Goal: Transaction & Acquisition: Purchase product/service

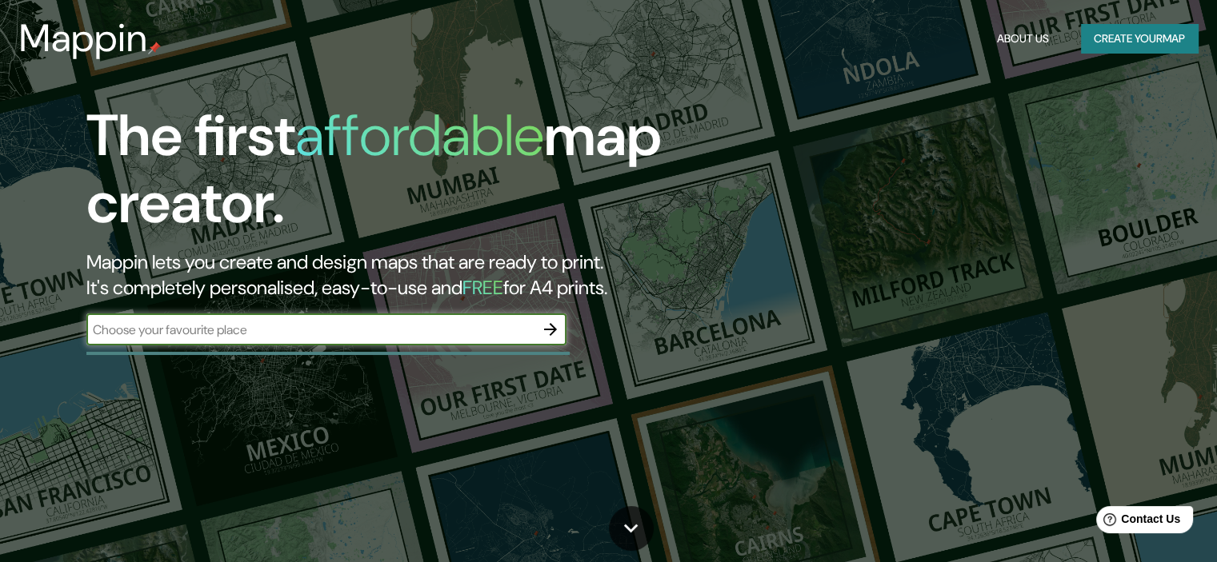
click at [236, 328] on input "text" at bounding box center [310, 330] width 448 height 18
type input "[GEOGRAPHIC_DATA]"
click at [554, 322] on icon "button" at bounding box center [550, 329] width 19 height 19
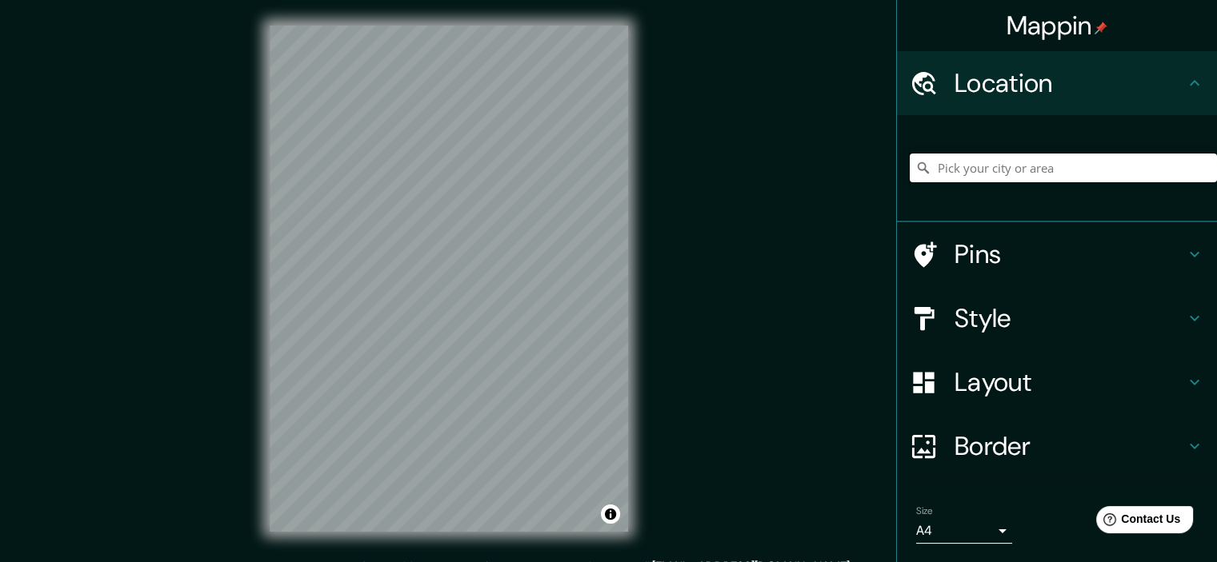
click at [967, 162] on input "Pick your city or area" at bounding box center [1063, 168] width 307 height 29
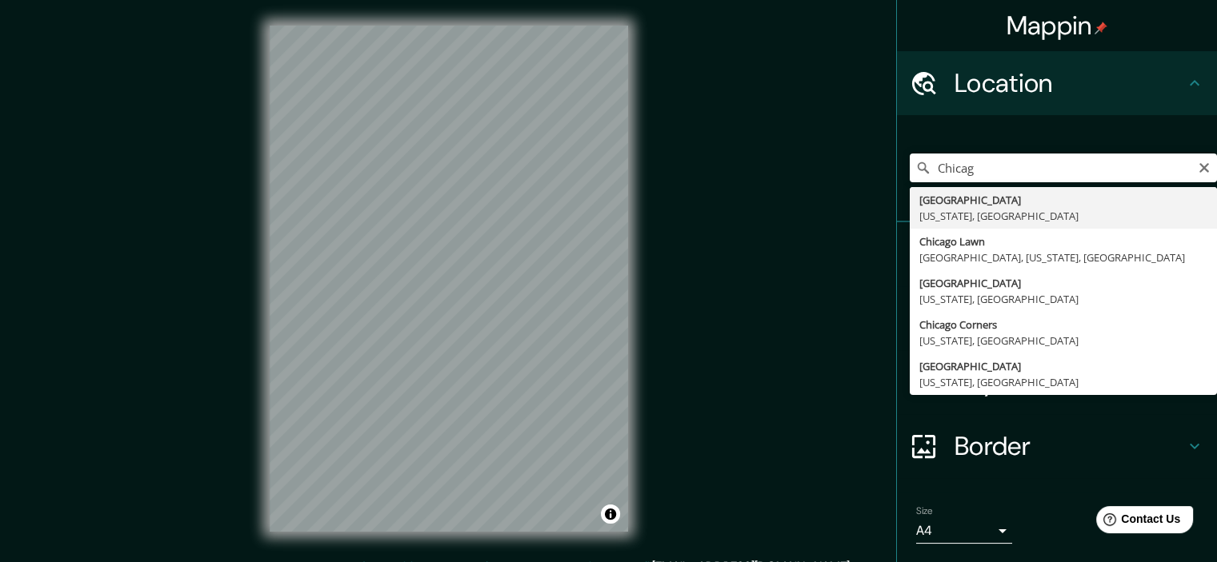
type input "[GEOGRAPHIC_DATA], [US_STATE], [GEOGRAPHIC_DATA]"
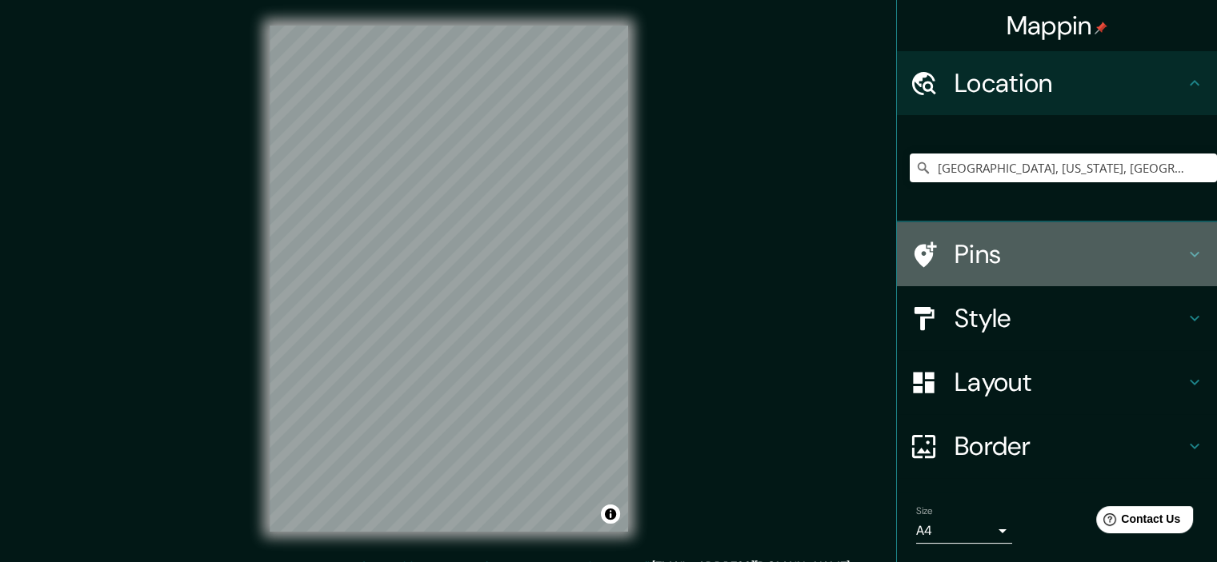
click at [986, 258] on h4 "Pins" at bounding box center [1069, 254] width 230 height 32
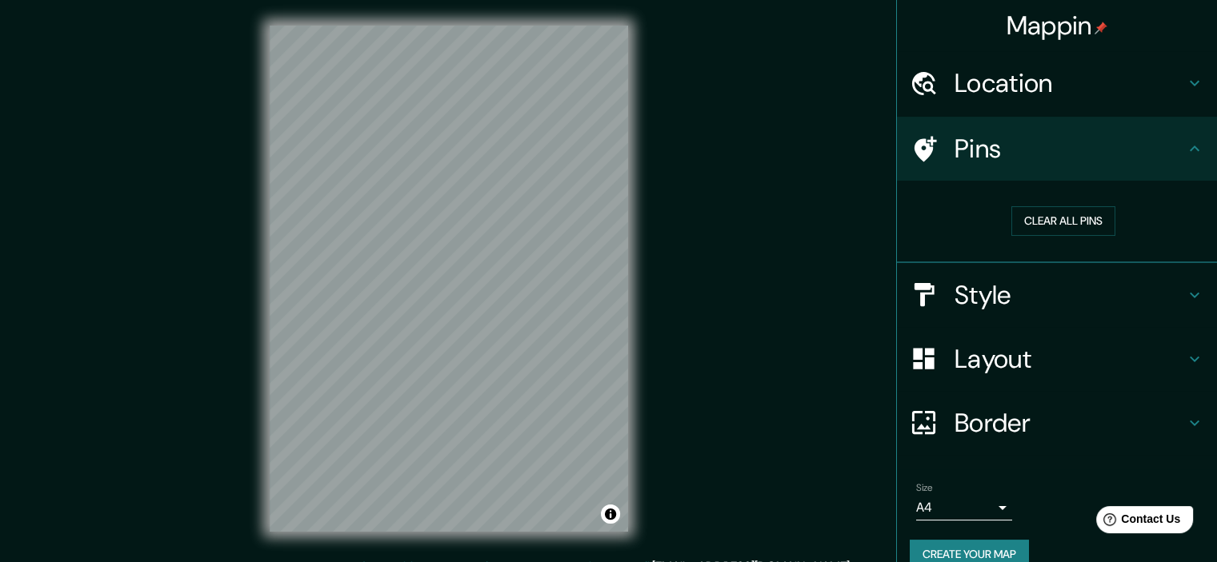
click at [969, 291] on h4 "Style" at bounding box center [1069, 295] width 230 height 32
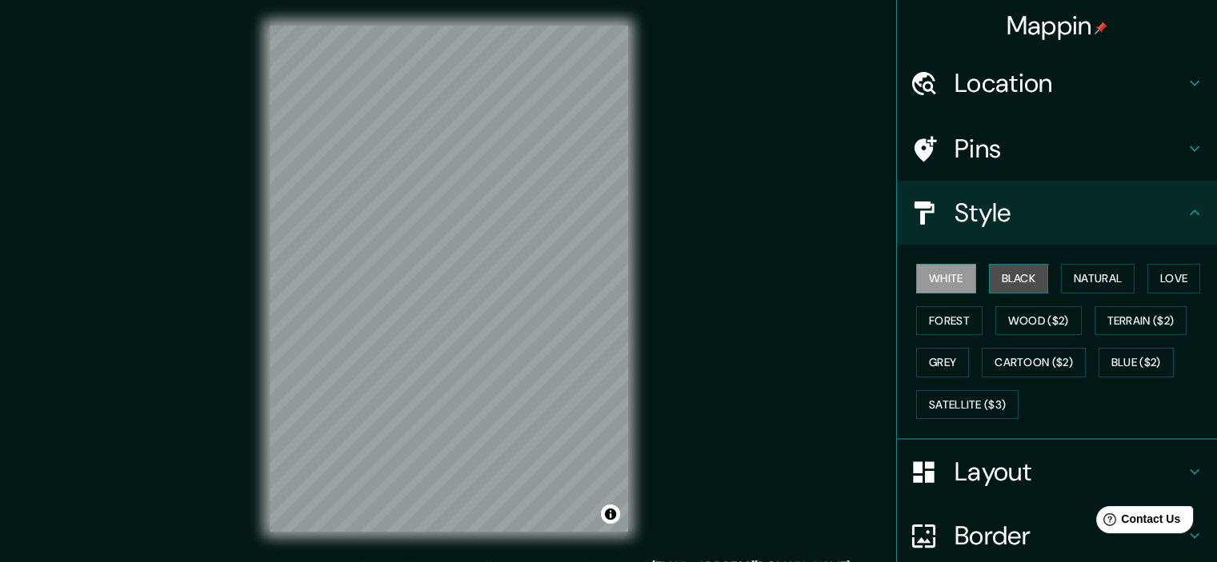
click at [1010, 279] on button "Black" at bounding box center [1019, 279] width 60 height 30
click at [1128, 368] on button "Blue ($2)" at bounding box center [1135, 363] width 75 height 30
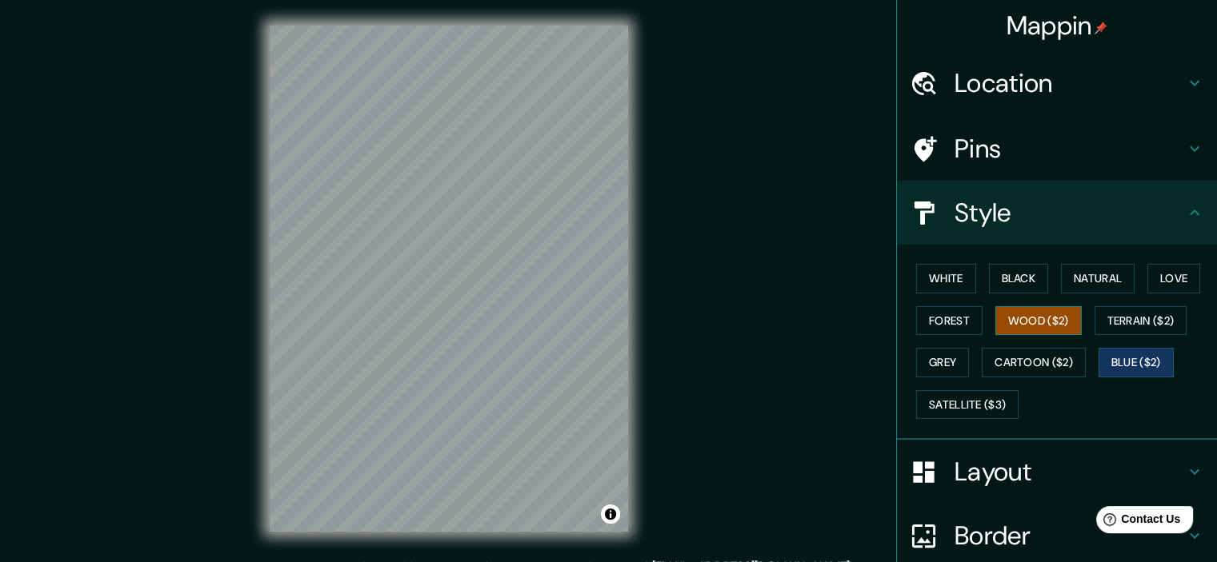
click at [1016, 314] on button "Wood ($2)" at bounding box center [1038, 321] width 86 height 30
click at [961, 327] on button "Forest" at bounding box center [949, 321] width 66 height 30
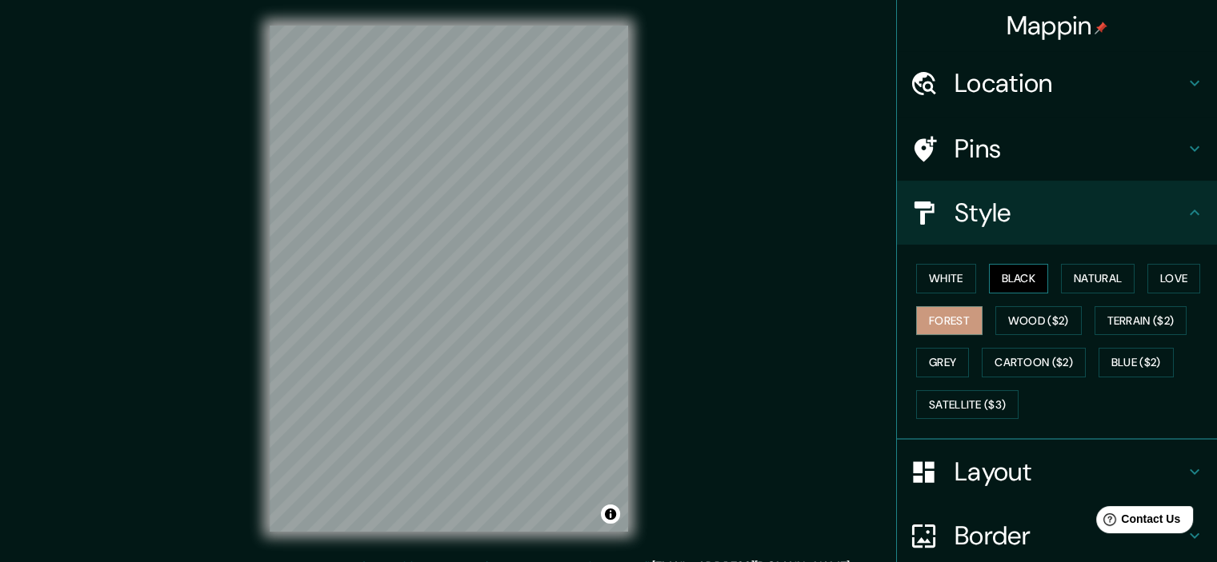
click at [1003, 288] on button "Black" at bounding box center [1019, 279] width 60 height 30
click at [934, 270] on button "White" at bounding box center [946, 279] width 60 height 30
click at [1003, 270] on button "Black" at bounding box center [1019, 279] width 60 height 30
click at [926, 366] on button "Grey" at bounding box center [942, 363] width 53 height 30
click at [1002, 276] on button "Black" at bounding box center [1019, 279] width 60 height 30
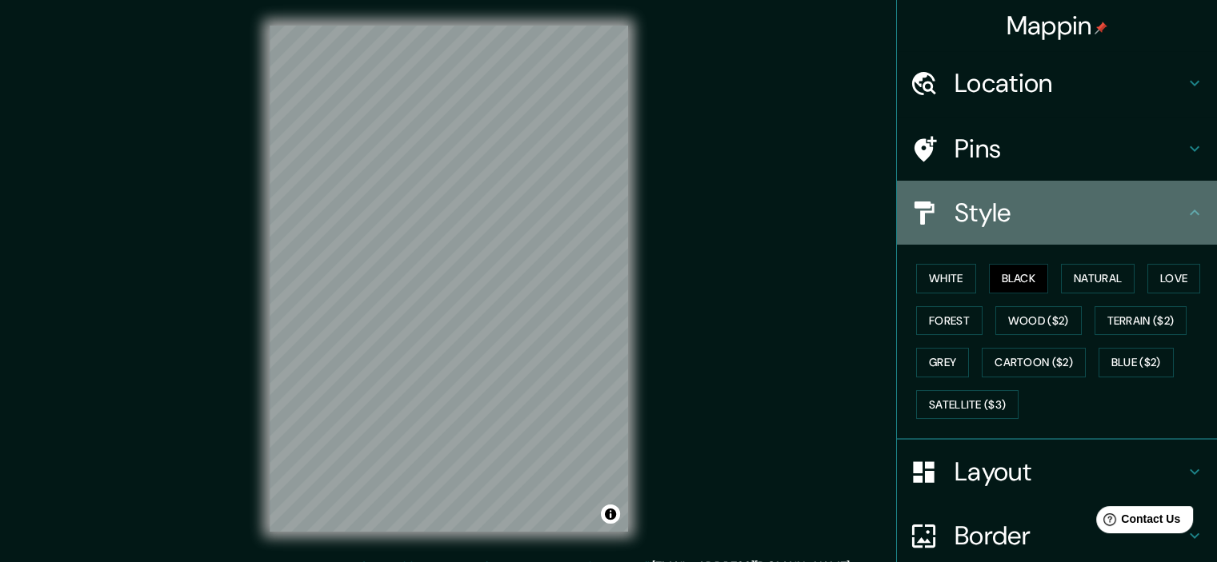
click at [1186, 217] on icon at bounding box center [1194, 212] width 19 height 19
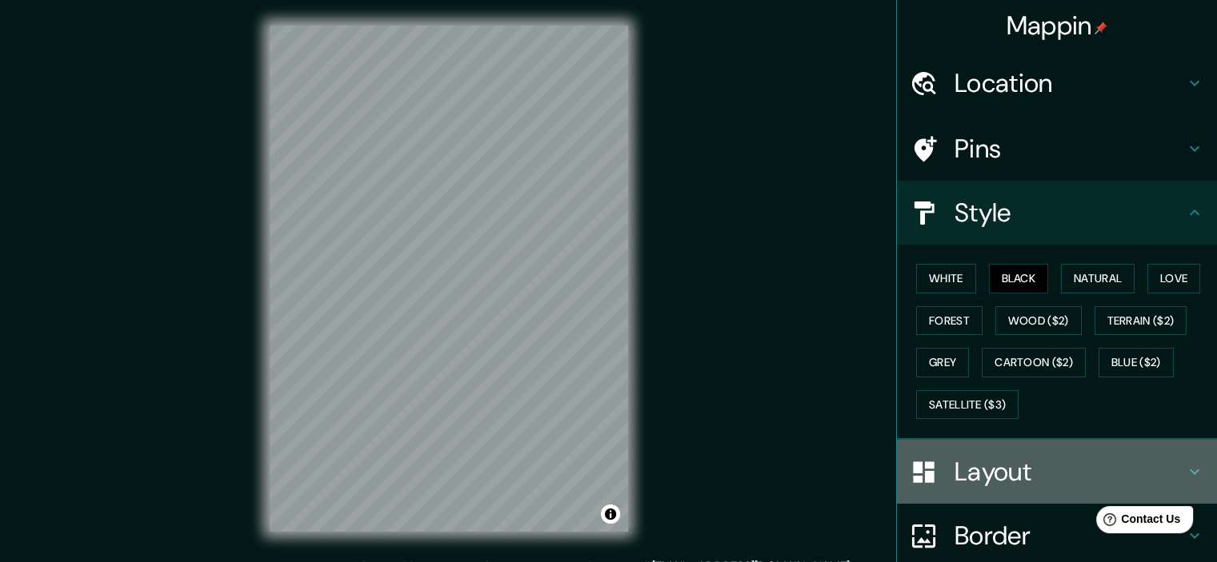
click at [1002, 466] on h4 "Layout" at bounding box center [1069, 472] width 230 height 32
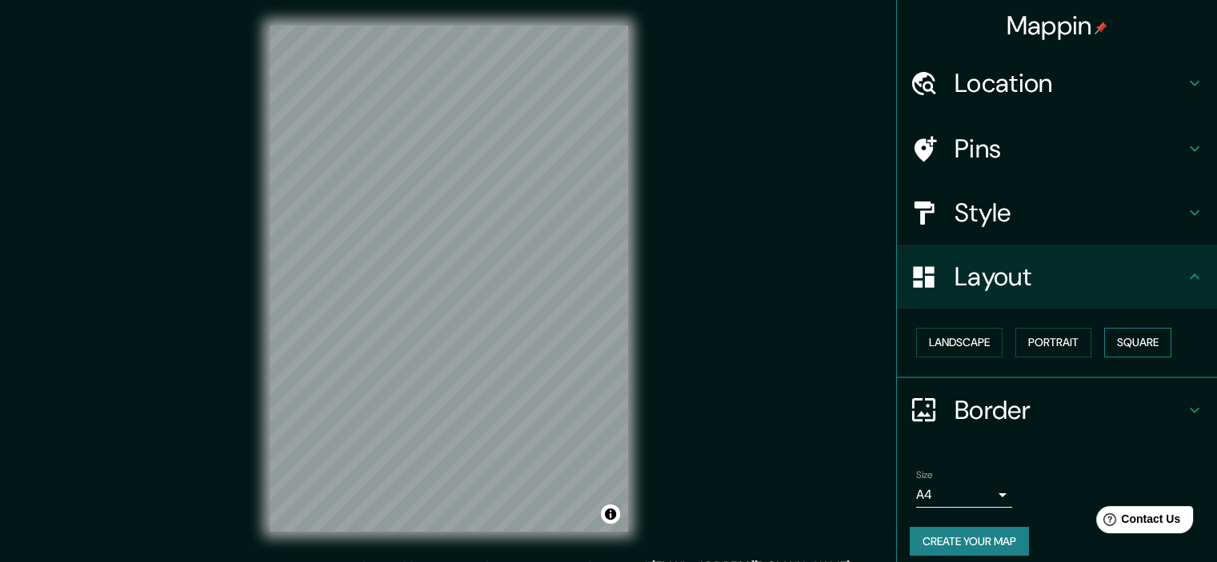
click at [1126, 340] on button "Square" at bounding box center [1137, 343] width 67 height 30
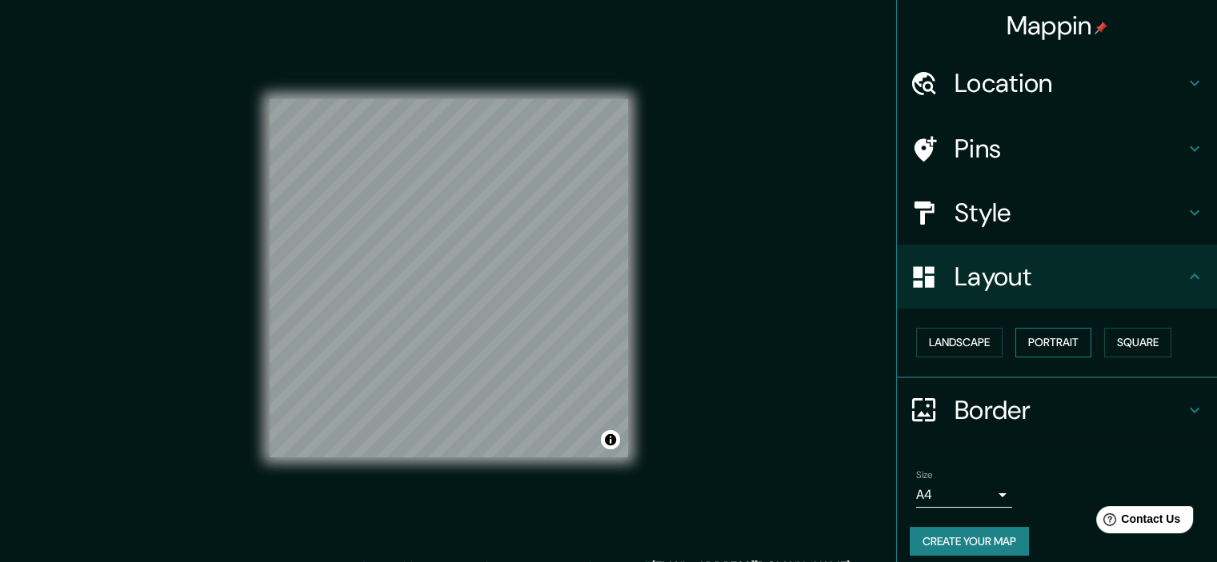
click at [1056, 338] on button "Portrait" at bounding box center [1053, 343] width 76 height 30
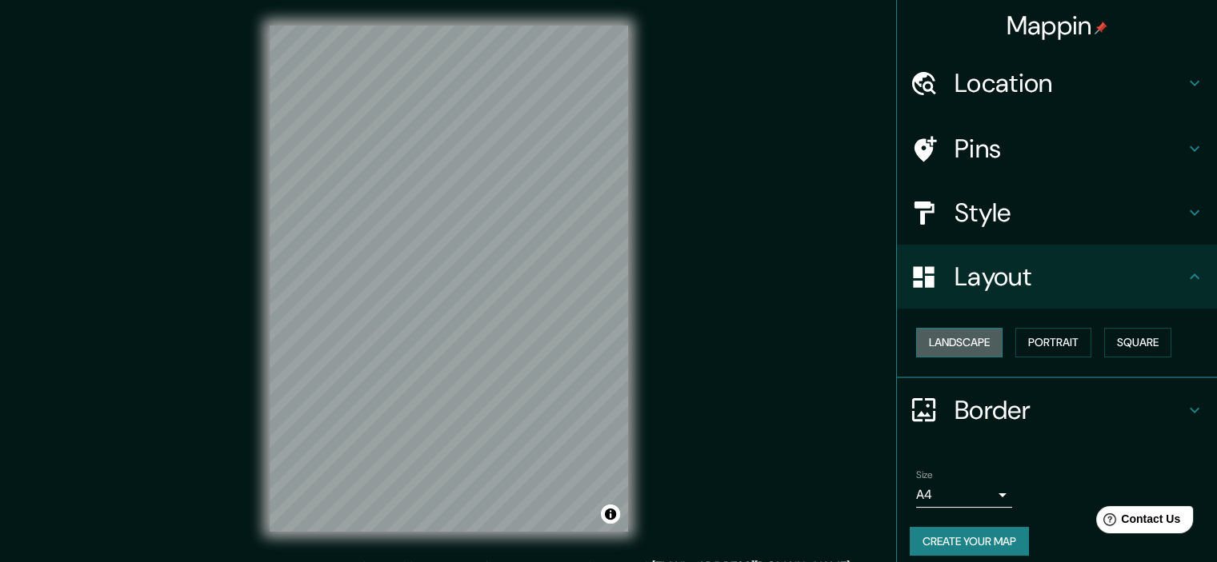
click at [960, 343] on button "Landscape" at bounding box center [959, 343] width 86 height 30
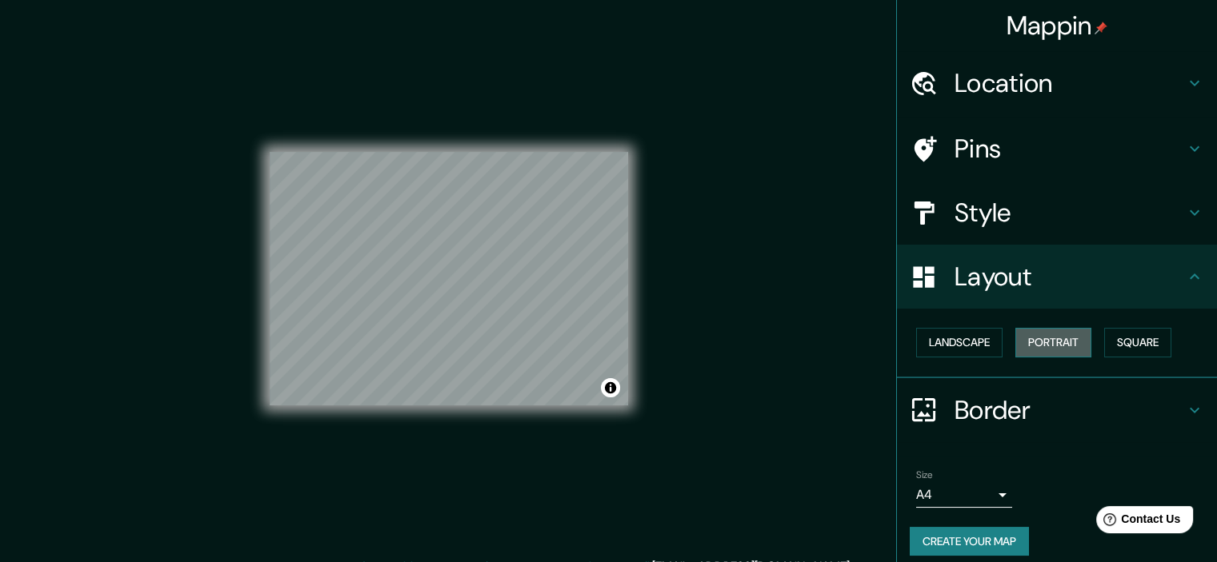
click at [1037, 338] on button "Portrait" at bounding box center [1053, 343] width 76 height 30
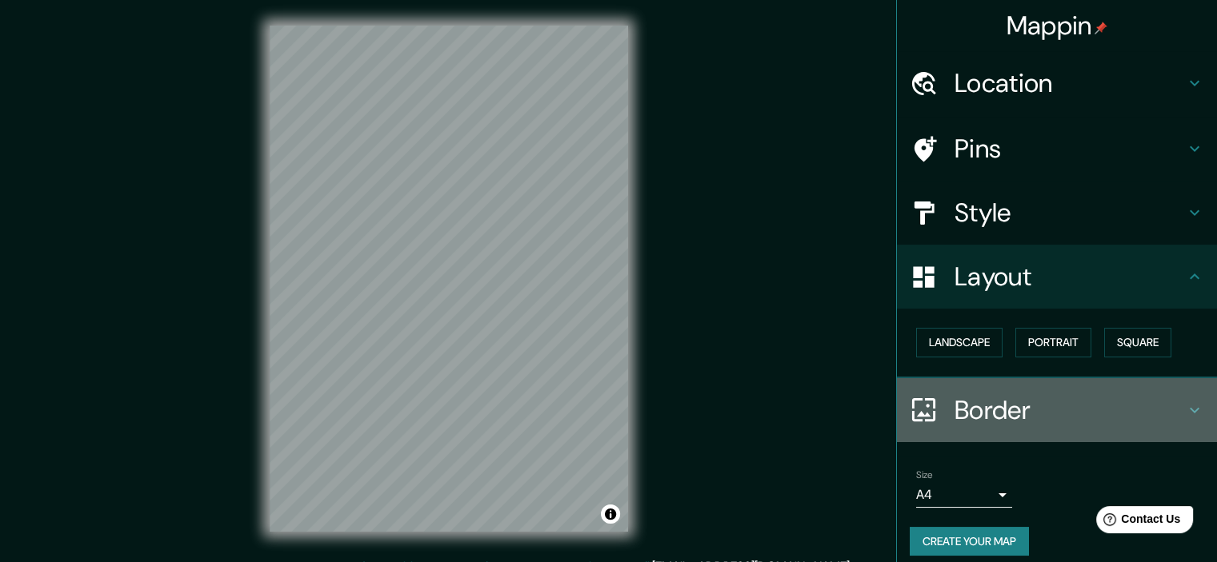
click at [1080, 406] on h4 "Border" at bounding box center [1069, 410] width 230 height 32
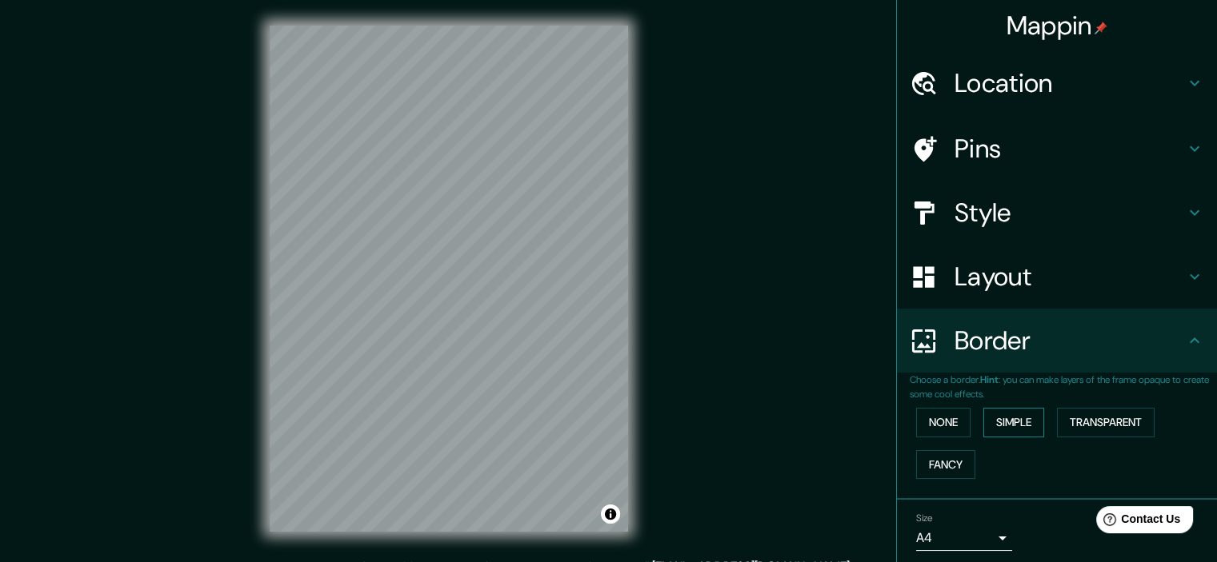
click at [996, 427] on button "Simple" at bounding box center [1013, 423] width 61 height 30
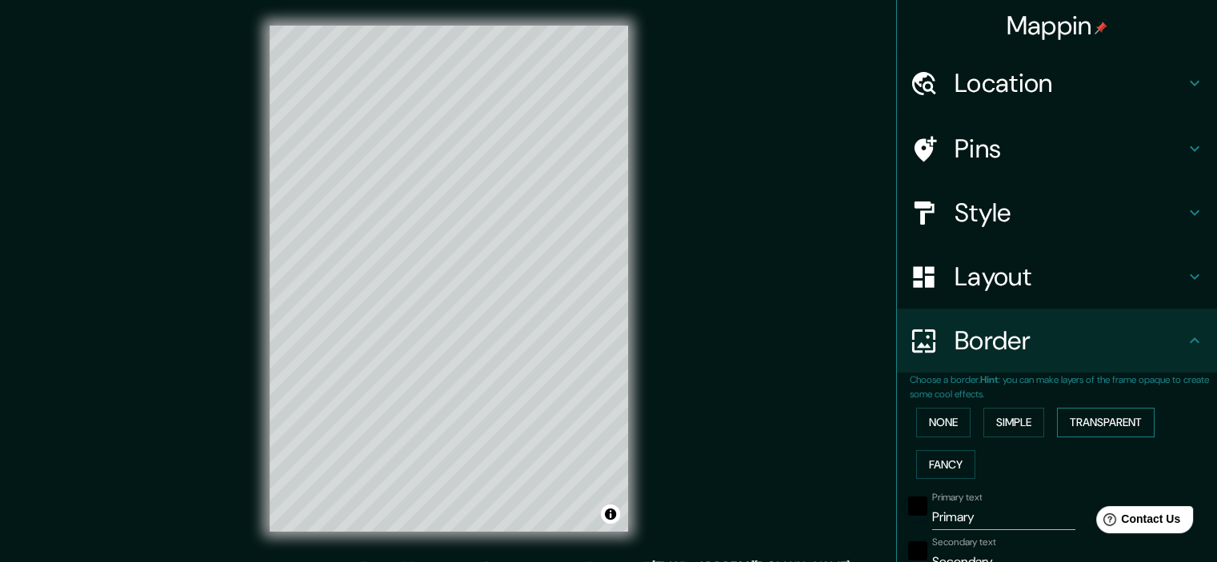
click at [1088, 417] on button "Transparent" at bounding box center [1106, 423] width 98 height 30
click at [936, 466] on button "Fancy" at bounding box center [945, 465] width 59 height 30
click at [934, 419] on button "None" at bounding box center [943, 423] width 54 height 30
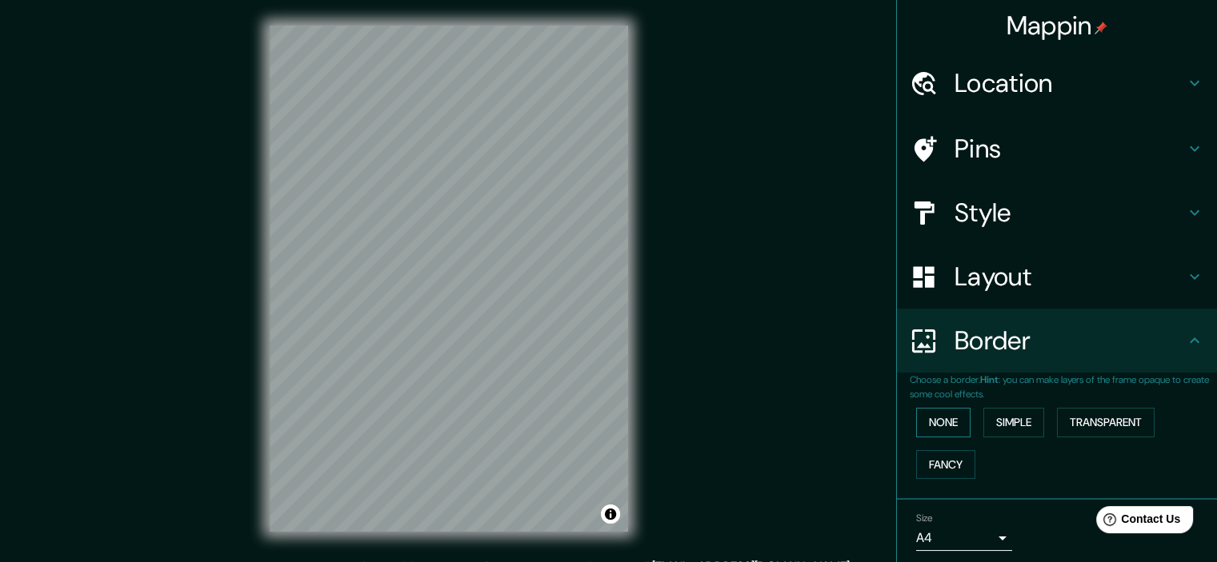
click at [944, 423] on button "None" at bounding box center [943, 423] width 54 height 30
drag, startPoint x: 1149, startPoint y: 348, endPoint x: 1082, endPoint y: 380, distance: 73.7
click at [1145, 351] on h4 "Border" at bounding box center [1069, 341] width 230 height 32
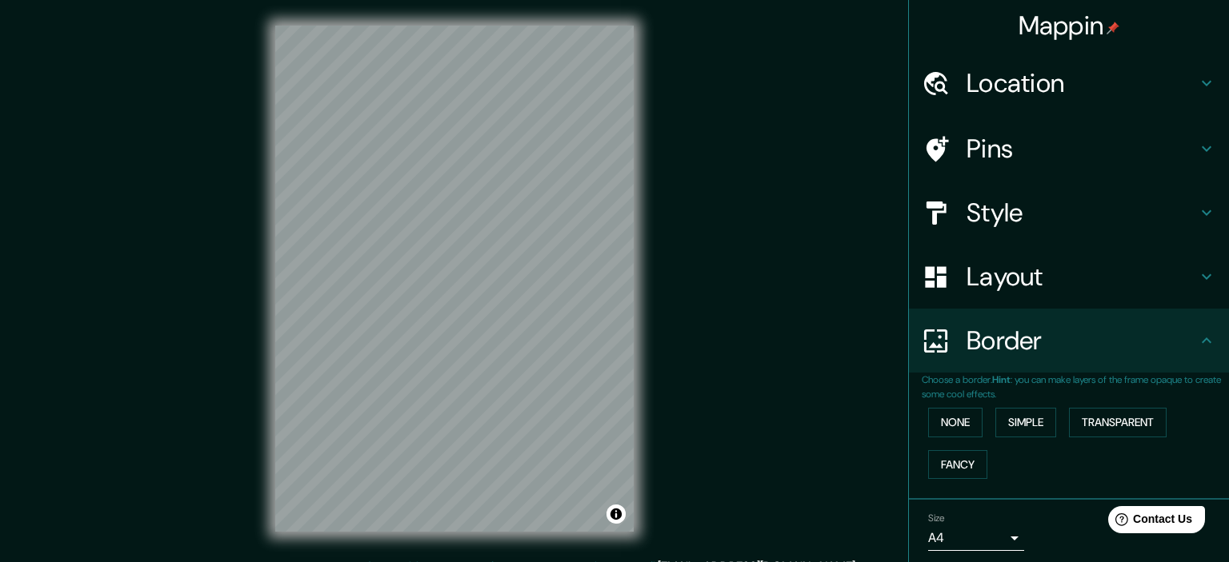
click at [979, 540] on body "Mappin Location [GEOGRAPHIC_DATA], [US_STATE], [GEOGRAPHIC_DATA] Pins Style Lay…" at bounding box center [614, 281] width 1229 height 562
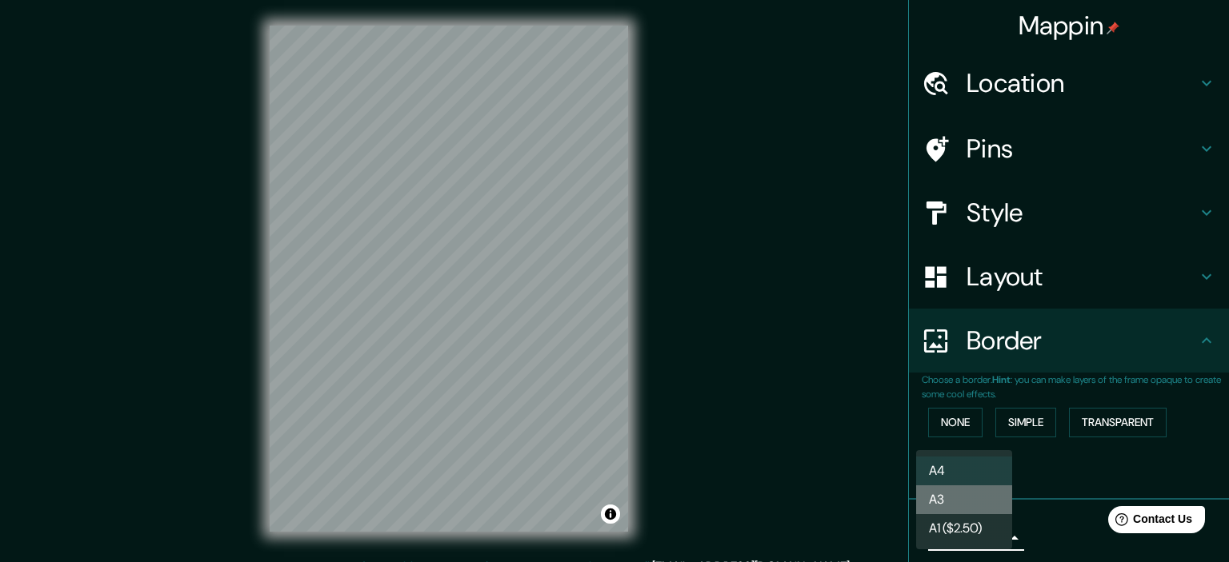
click at [974, 499] on li "A3" at bounding box center [964, 500] width 96 height 29
type input "a4"
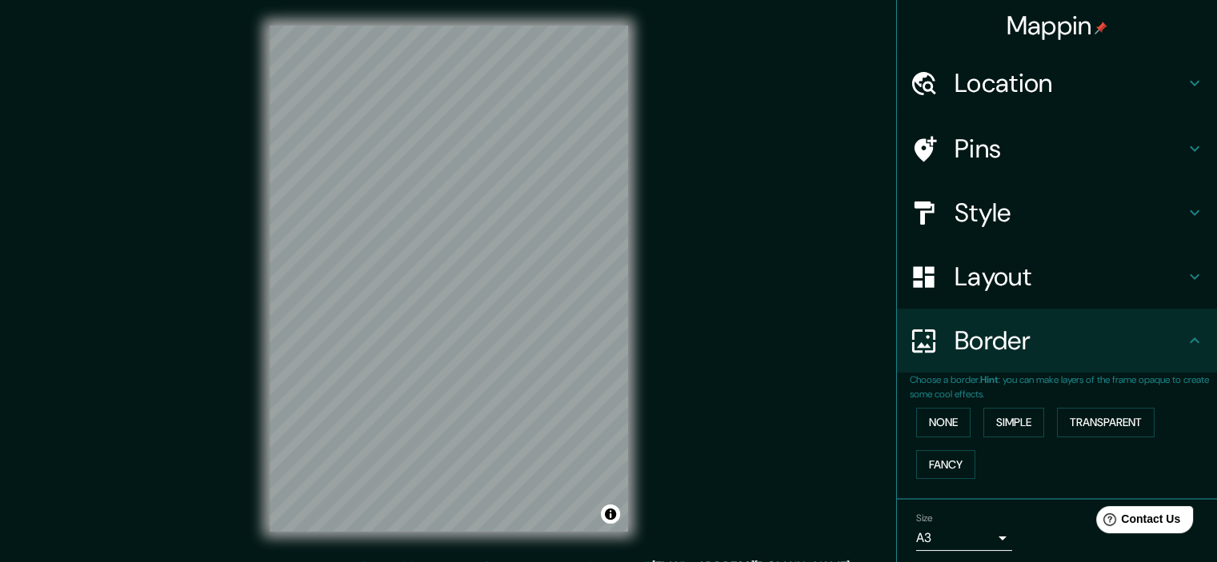
click at [1096, 462] on div "None Simple Transparent Fancy" at bounding box center [1063, 444] width 307 height 84
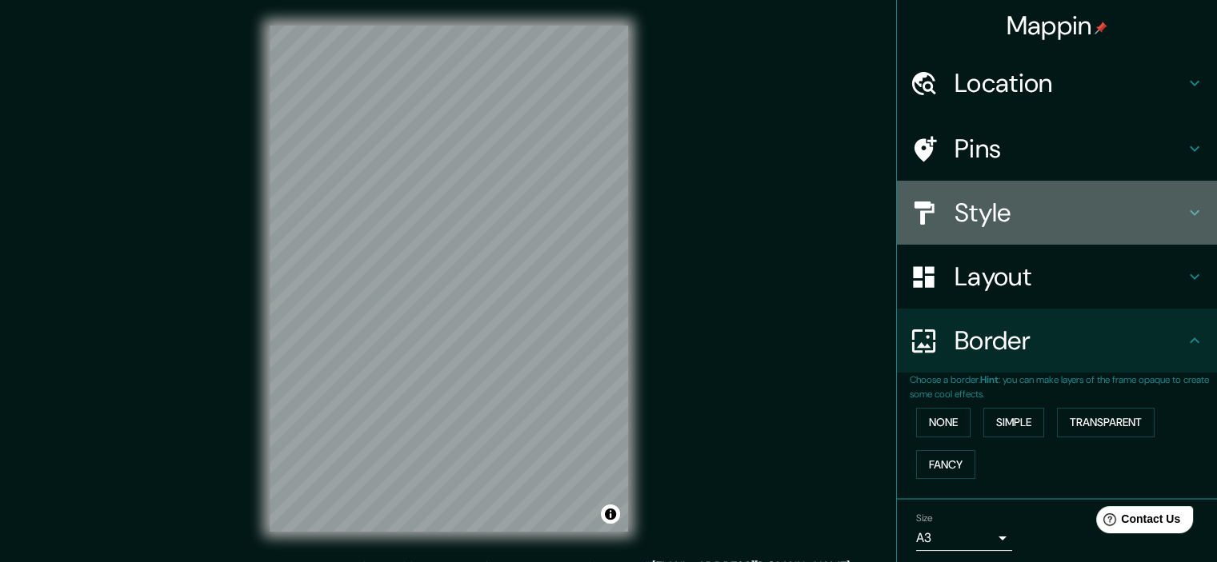
click at [995, 222] on h4 "Style" at bounding box center [1069, 213] width 230 height 32
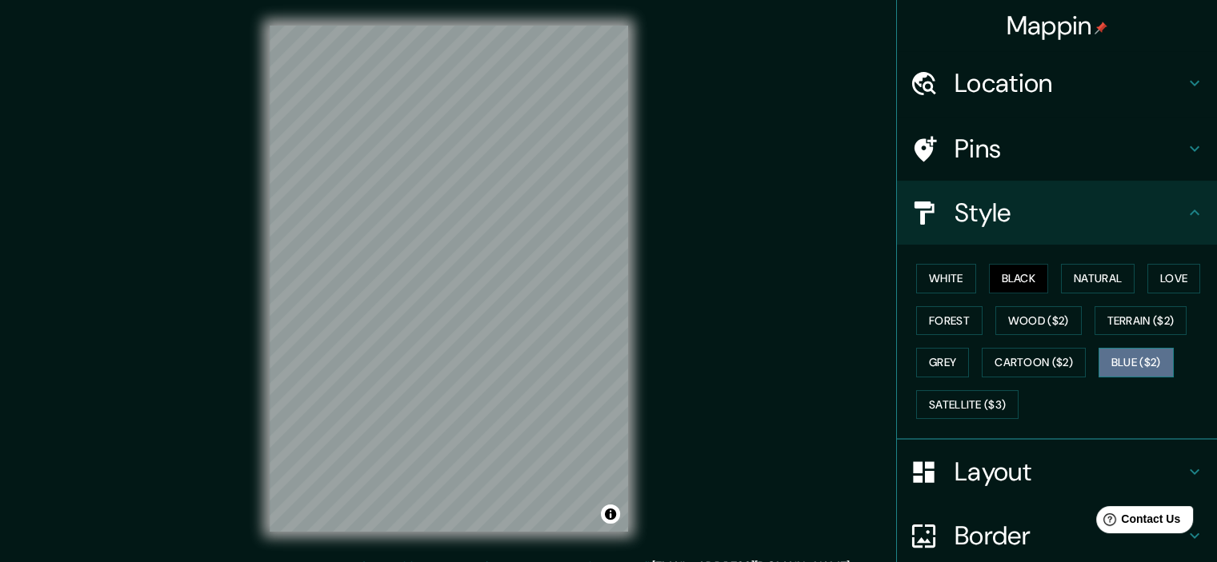
click at [1132, 371] on button "Blue ($2)" at bounding box center [1135, 363] width 75 height 30
click at [947, 285] on button "White" at bounding box center [946, 279] width 60 height 30
click at [992, 272] on button "Black" at bounding box center [1019, 279] width 60 height 30
click at [954, 276] on button "White" at bounding box center [946, 279] width 60 height 30
click at [1002, 270] on button "Black" at bounding box center [1019, 279] width 60 height 30
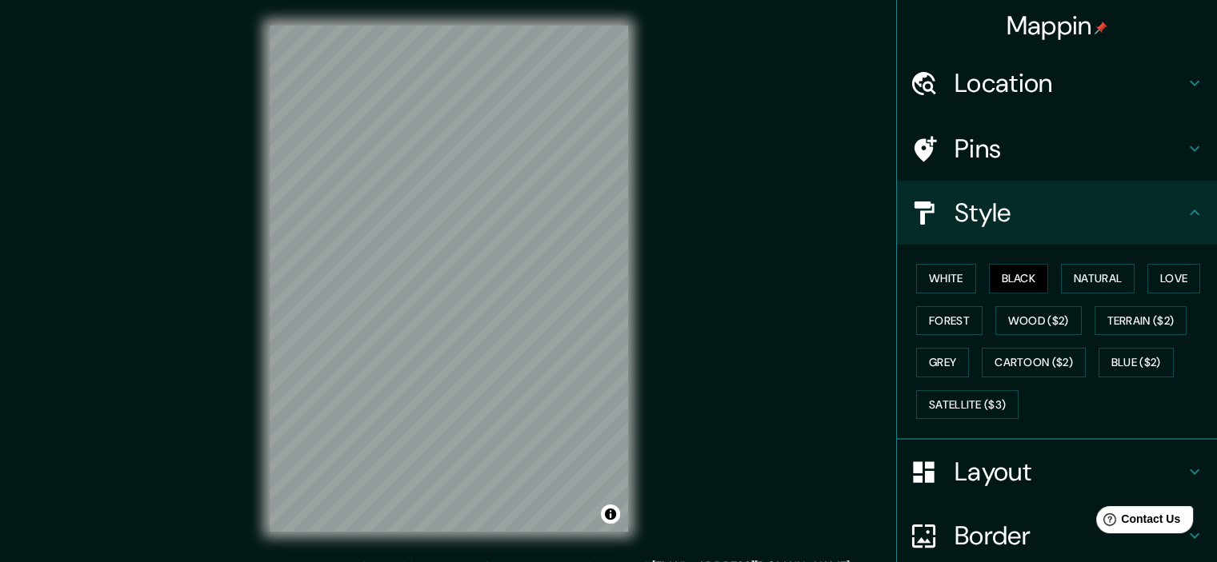
click at [1019, 77] on h4 "Location" at bounding box center [1069, 83] width 230 height 32
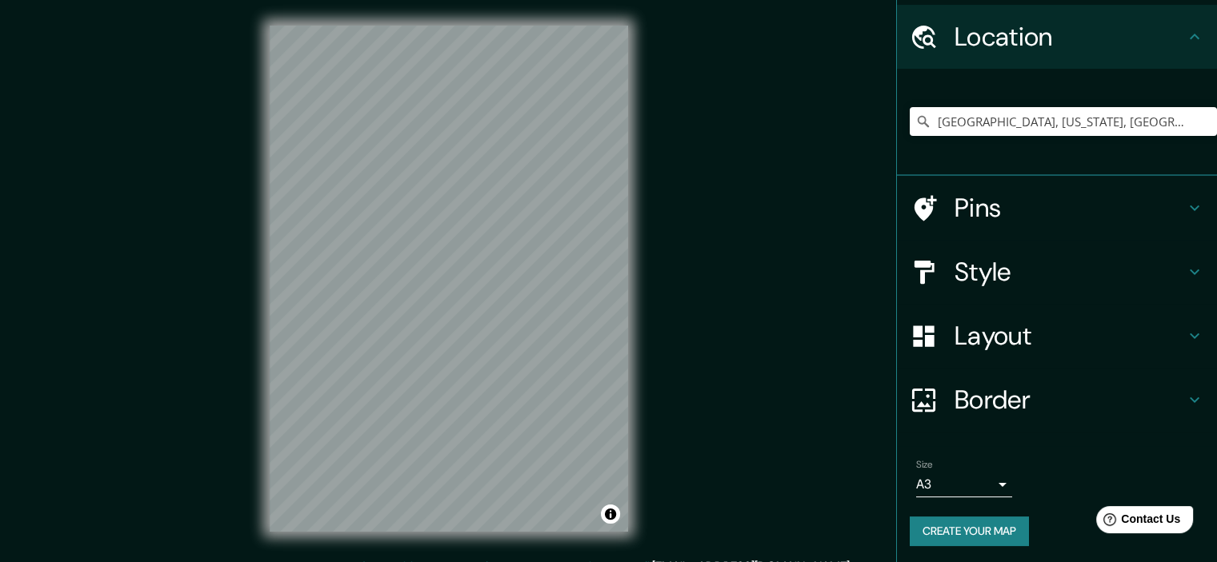
scroll to position [48, 0]
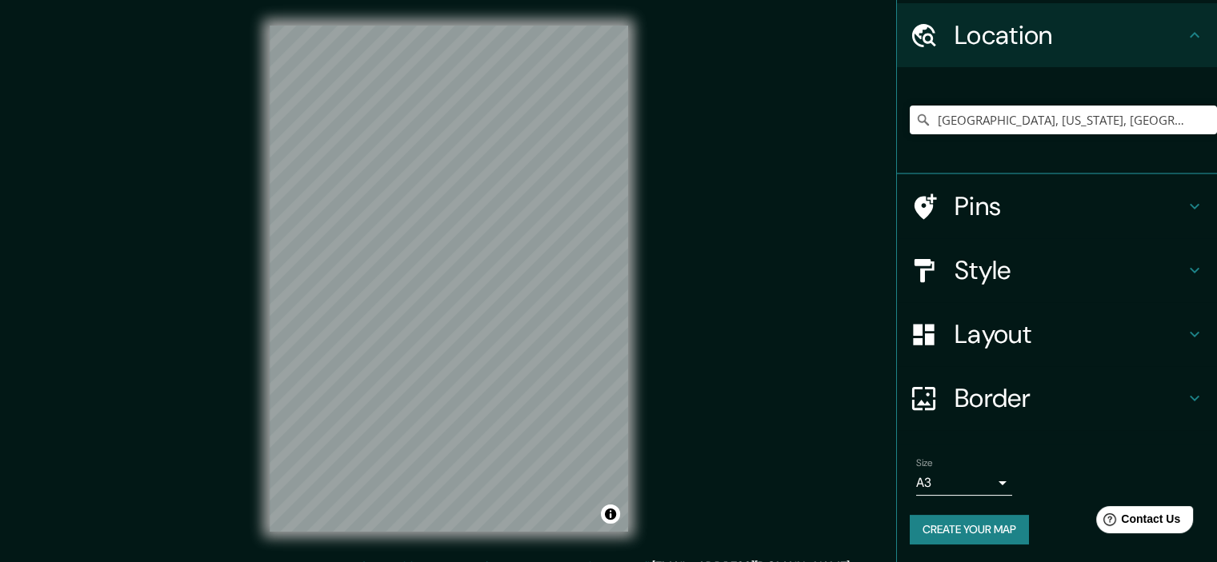
click at [945, 529] on button "Create your map" at bounding box center [969, 530] width 119 height 30
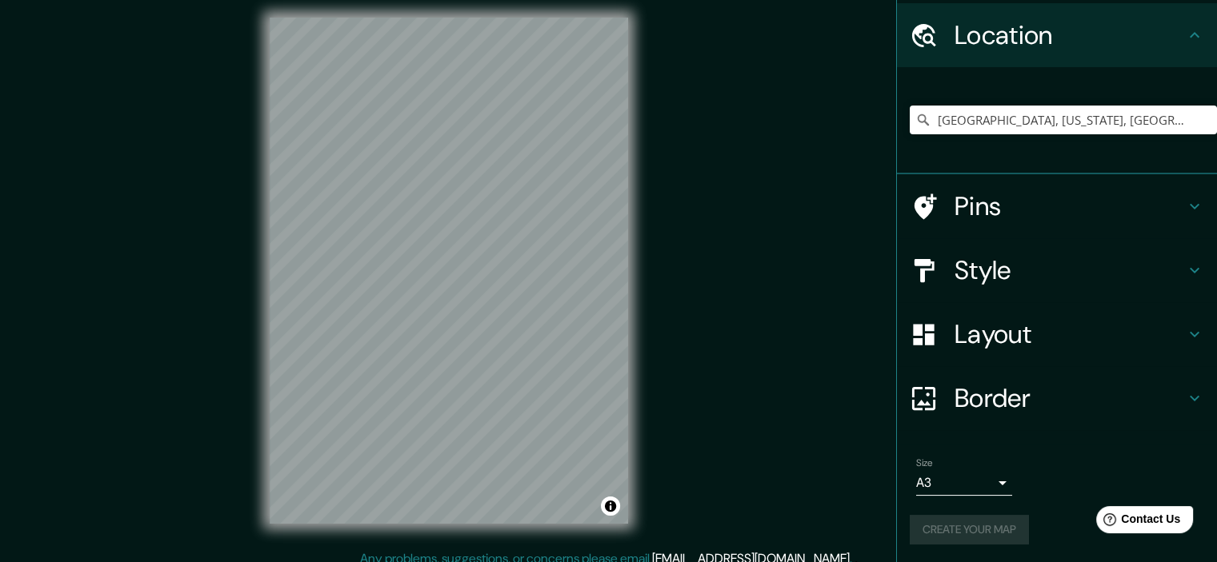
scroll to position [20, 0]
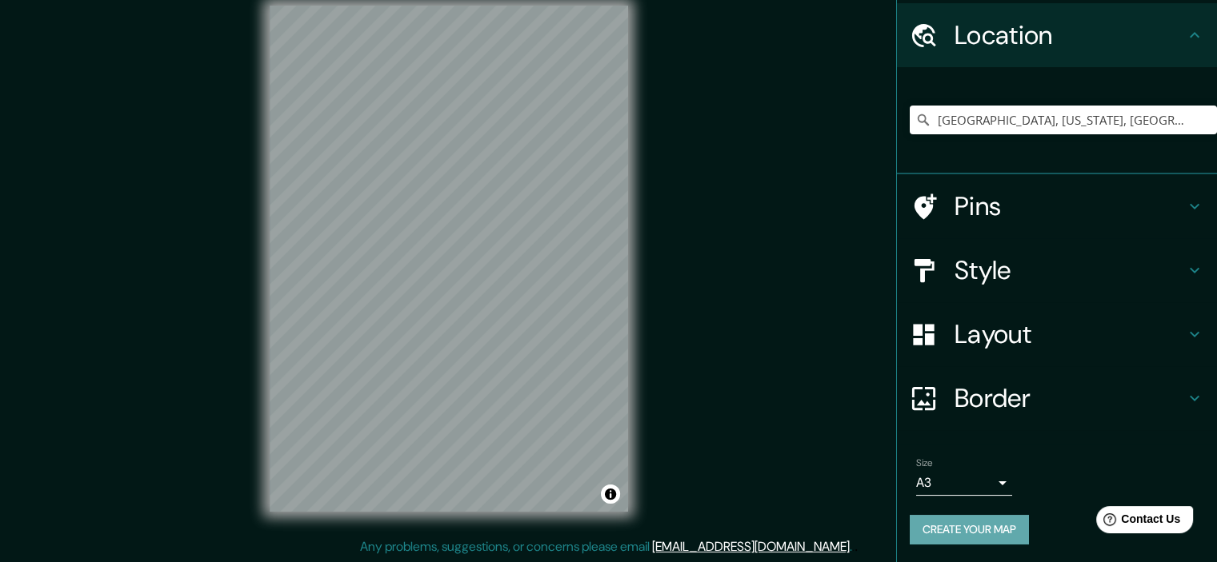
click at [979, 534] on button "Create your map" at bounding box center [969, 530] width 119 height 30
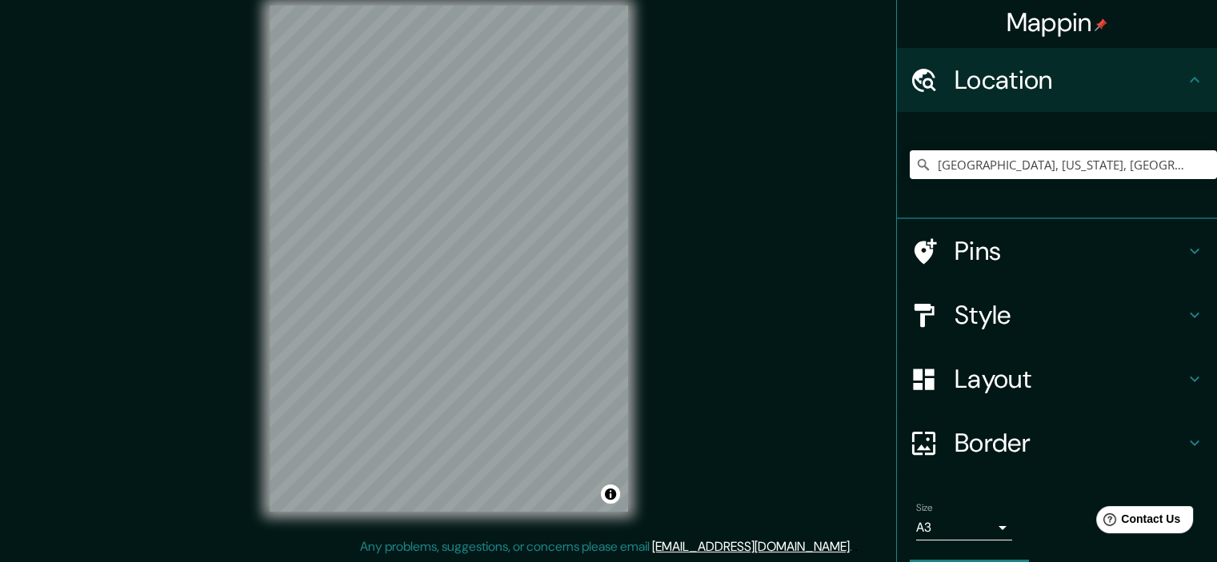
scroll to position [0, 0]
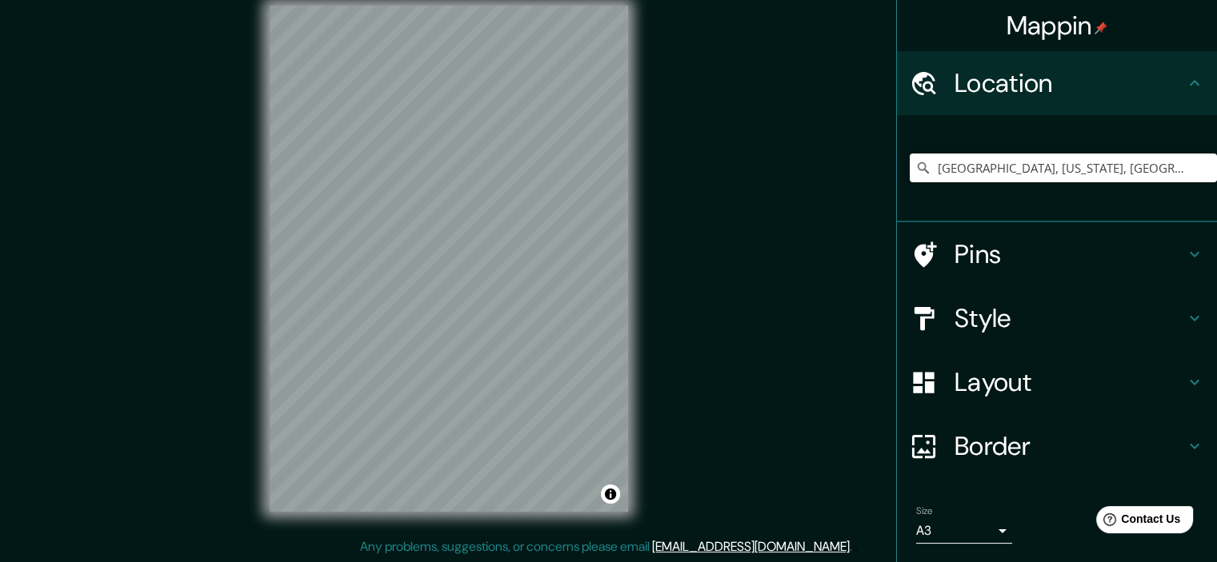
click at [1190, 85] on icon at bounding box center [1195, 83] width 10 height 6
